Goal: Task Accomplishment & Management: Manage account settings

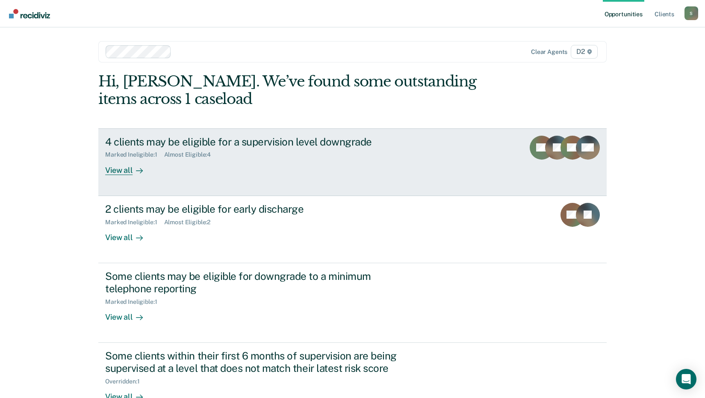
click at [259, 139] on div "4 clients may be eligible for a supervision level downgrade" at bounding box center [255, 142] width 300 height 12
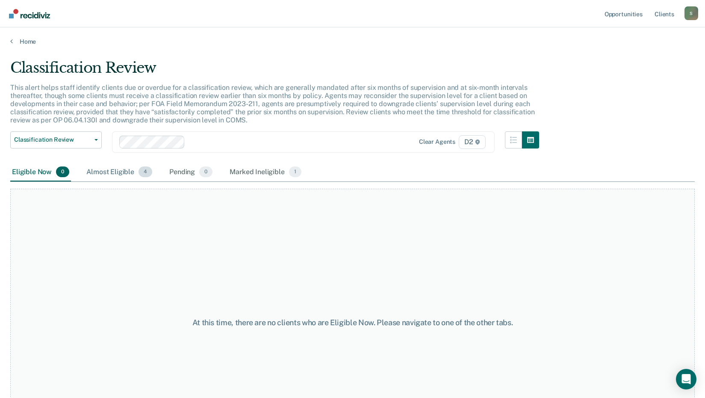
click at [103, 170] on div "Almost Eligible 4" at bounding box center [119, 172] width 69 height 19
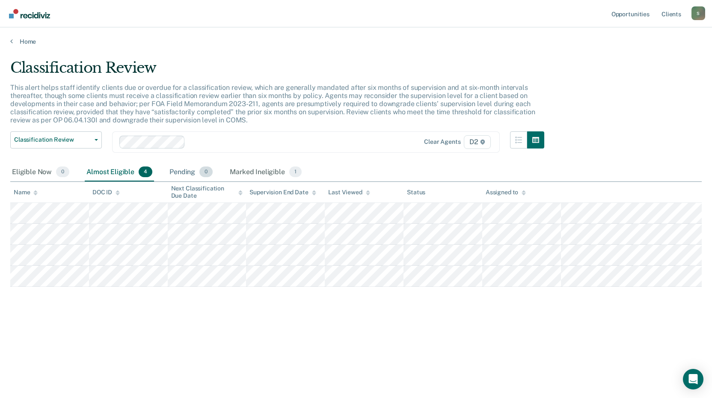
click at [175, 172] on div "Pending 0" at bounding box center [191, 172] width 47 height 19
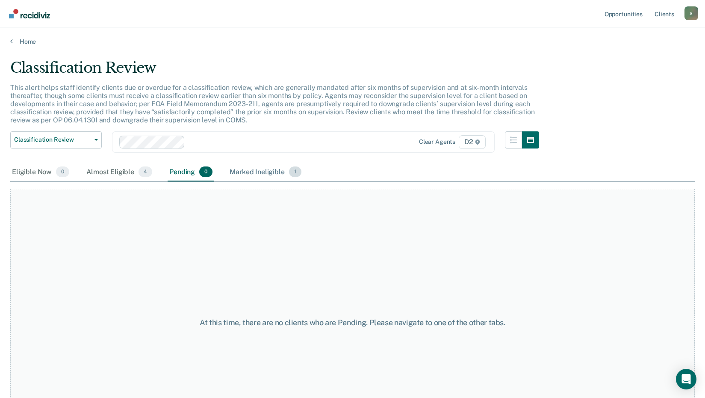
click at [243, 175] on div "Marked Ineligible 1" at bounding box center [265, 172] width 75 height 19
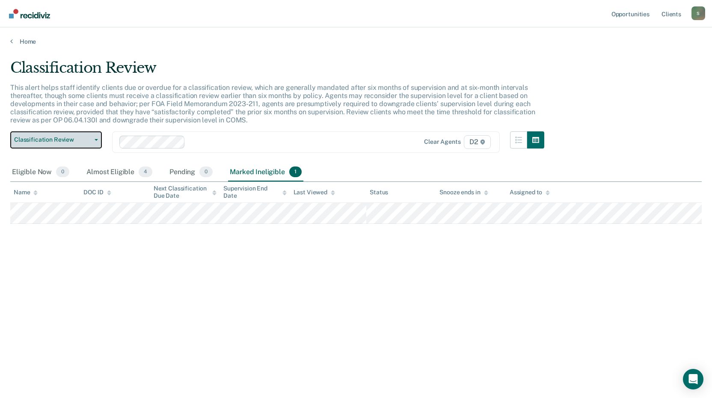
click at [100, 144] on button "Classification Review" at bounding box center [56, 139] width 92 height 17
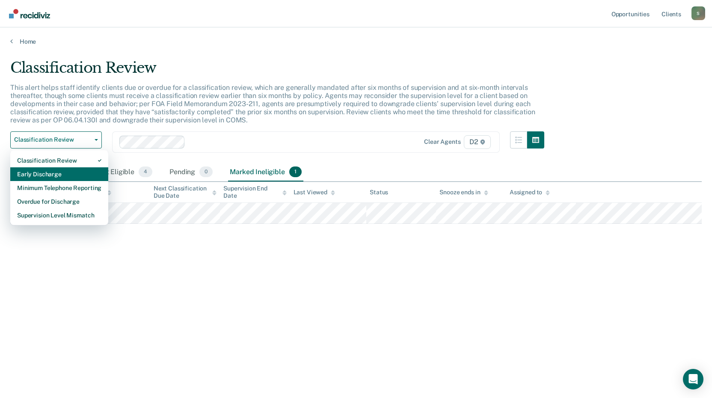
click at [57, 173] on div "Early Discharge" at bounding box center [59, 174] width 84 height 14
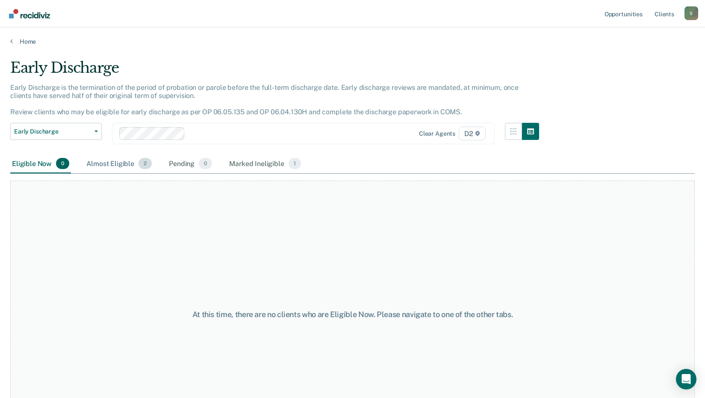
click at [115, 166] on div "Almost Eligible 2" at bounding box center [119, 163] width 69 height 19
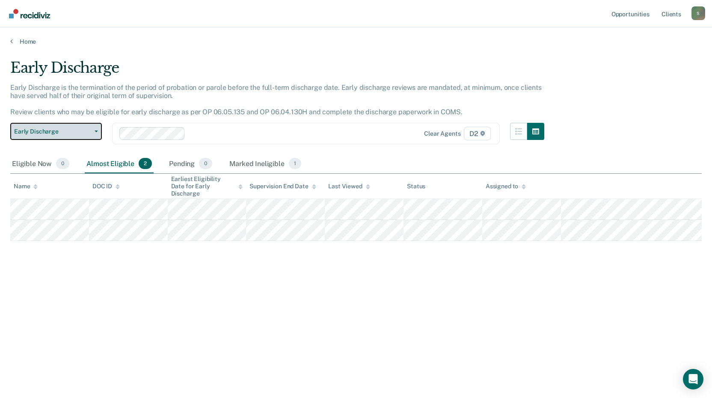
click at [92, 133] on button "Early Discharge" at bounding box center [56, 131] width 92 height 17
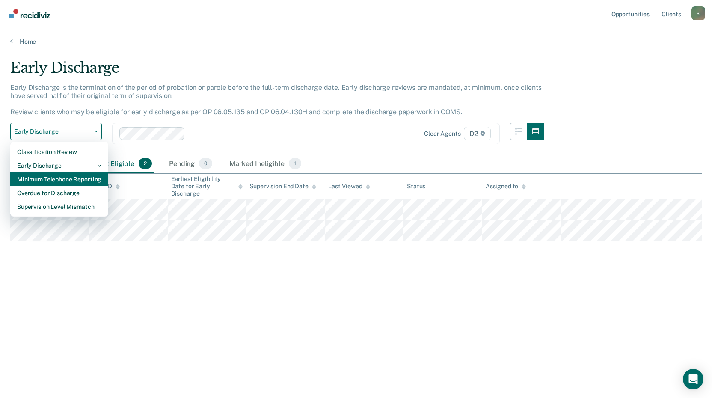
click at [65, 179] on div "Minimum Telephone Reporting" at bounding box center [59, 179] width 84 height 14
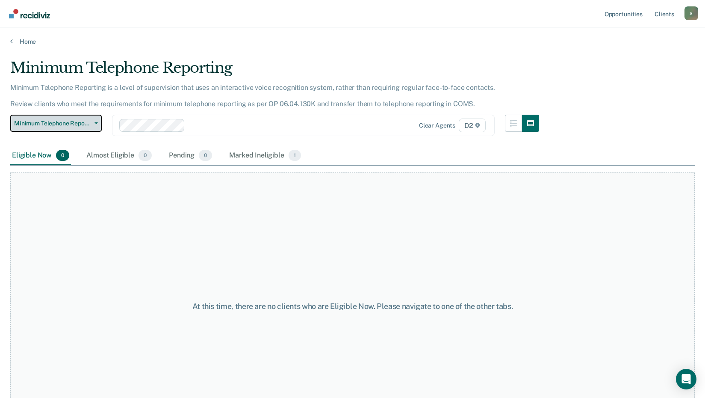
click at [79, 126] on span "Minimum Telephone Reporting" at bounding box center [52, 123] width 77 height 7
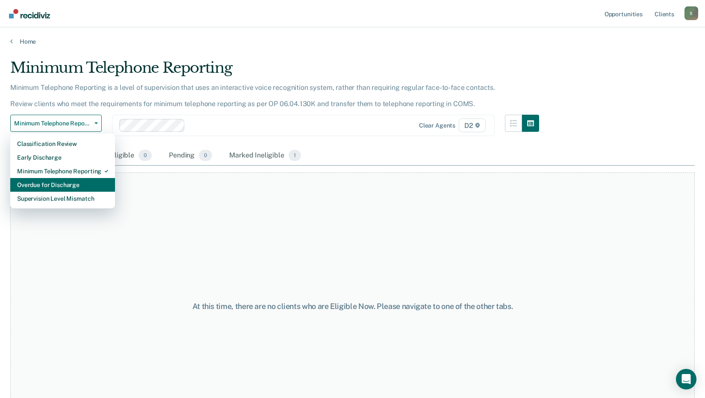
click at [53, 191] on div "Overdue for Discharge" at bounding box center [62, 185] width 91 height 14
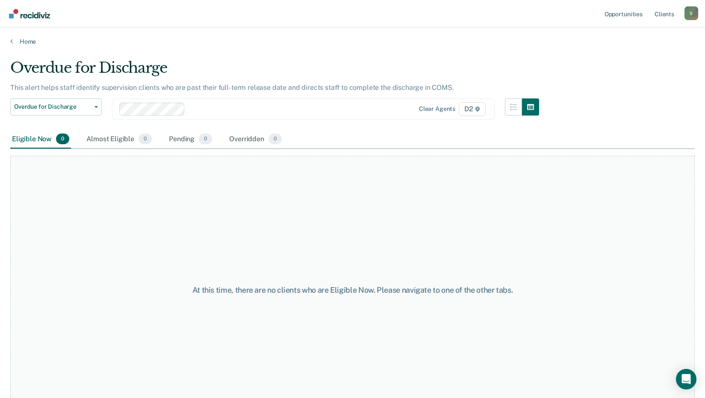
click at [65, 115] on div "Overdue for Discharge Classification Review Early Discharge Minimum Telephone R…" at bounding box center [56, 114] width 92 height 32
click at [65, 113] on button "Overdue for Discharge" at bounding box center [56, 106] width 92 height 17
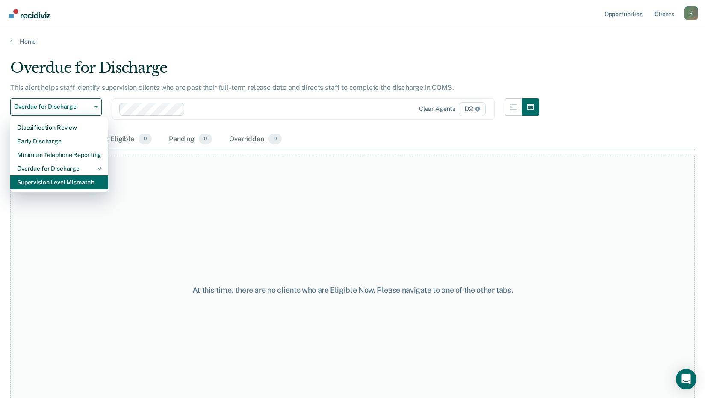
click at [53, 183] on div "Supervision Level Mismatch" at bounding box center [59, 182] width 84 height 14
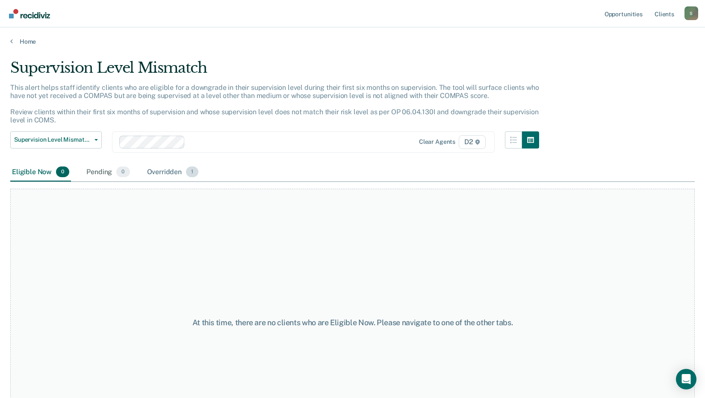
click at [177, 171] on div "Overridden 1" at bounding box center [172, 172] width 55 height 19
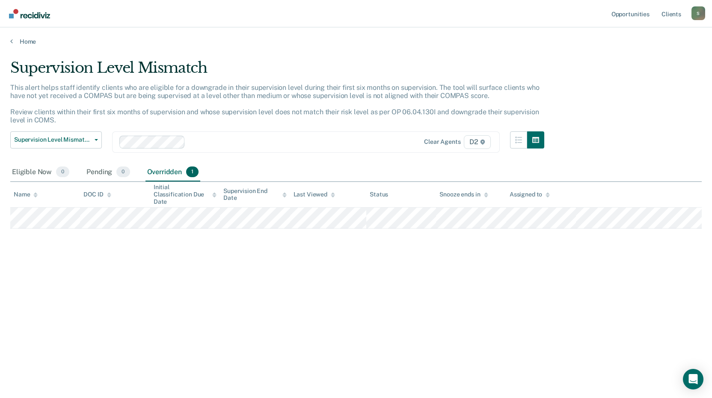
click at [701, 18] on div "S" at bounding box center [698, 13] width 14 height 14
click at [642, 59] on link "Log Out" at bounding box center [663, 56] width 69 height 7
